Goal: Navigation & Orientation: Find specific page/section

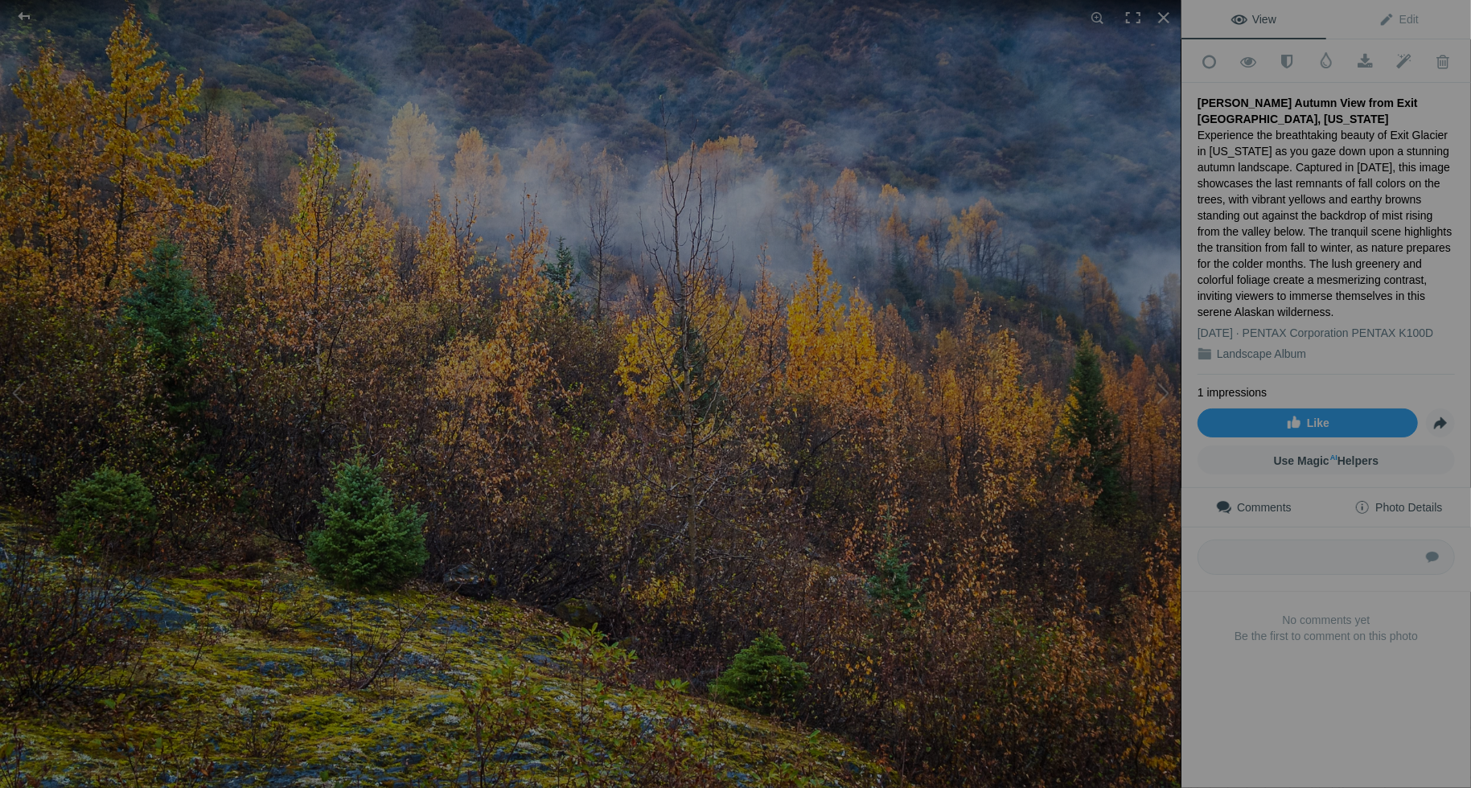
click at [1409, 501] on span "Photo Details" at bounding box center [1398, 507] width 88 height 13
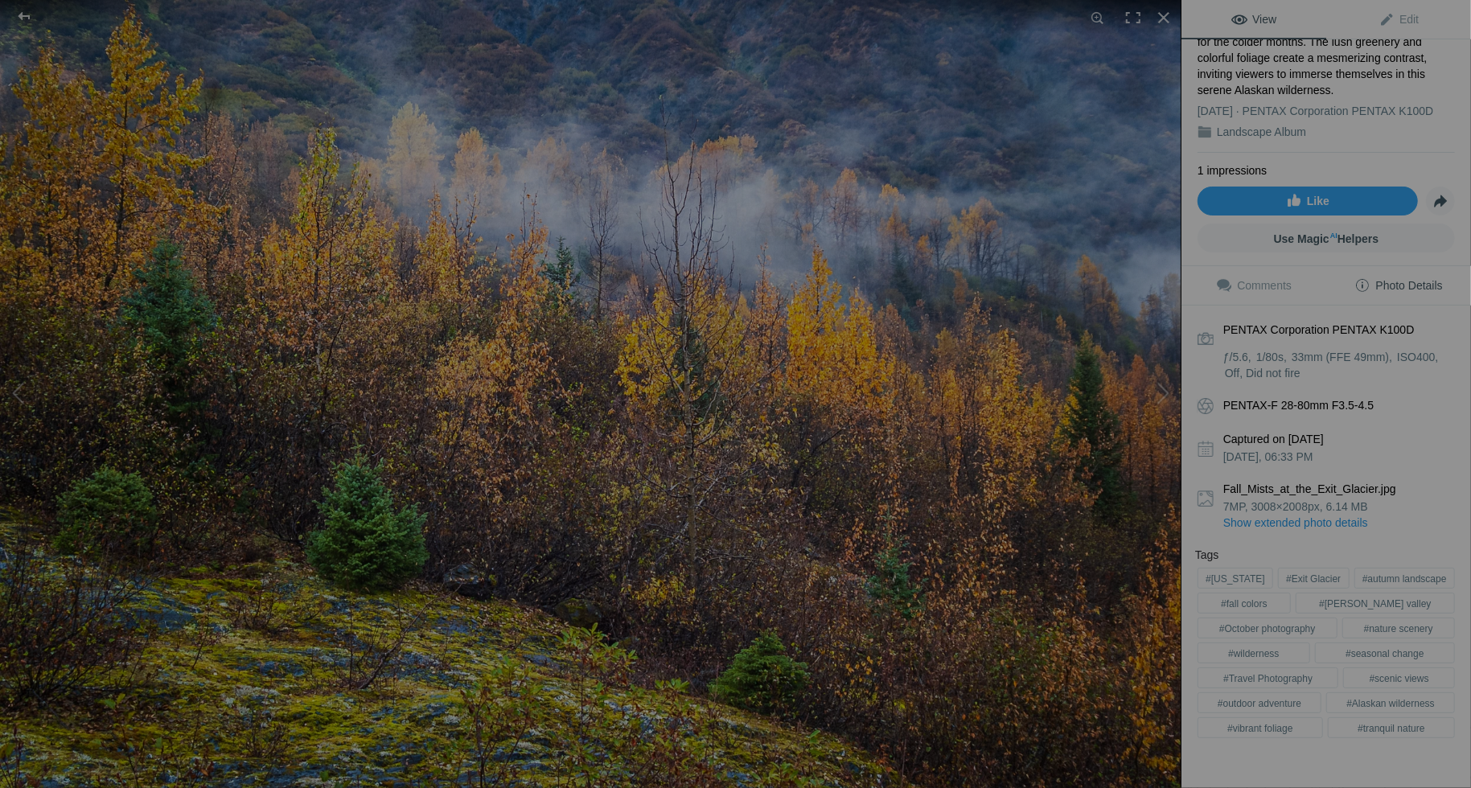
scroll to position [224, 0]
click at [1276, 513] on link "Show extended photo details" at bounding box center [1339, 521] width 232 height 16
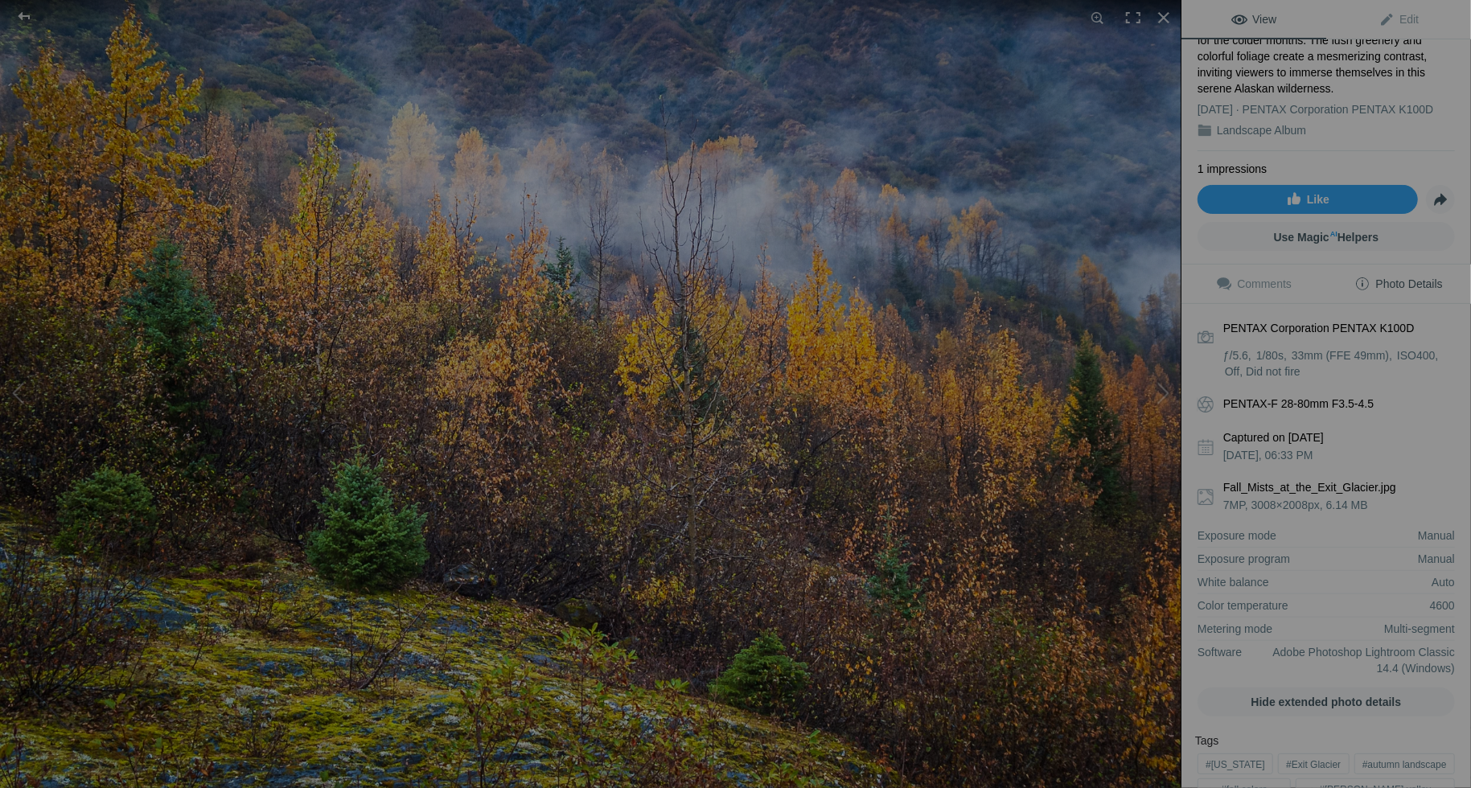
click at [1354, 277] on span "Photo Details" at bounding box center [1398, 283] width 88 height 13
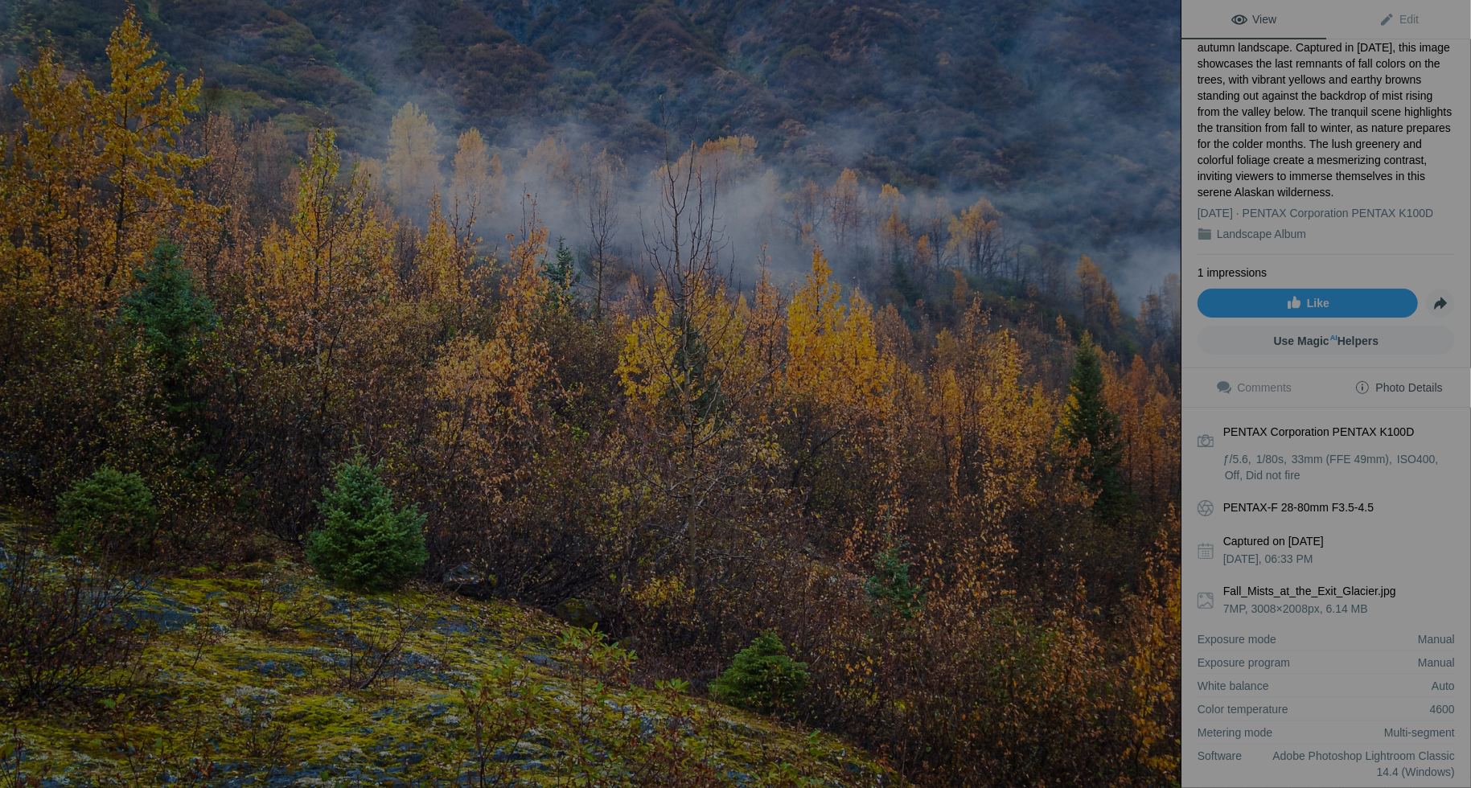
scroll to position [161, 0]
